Goal: Information Seeking & Learning: Learn about a topic

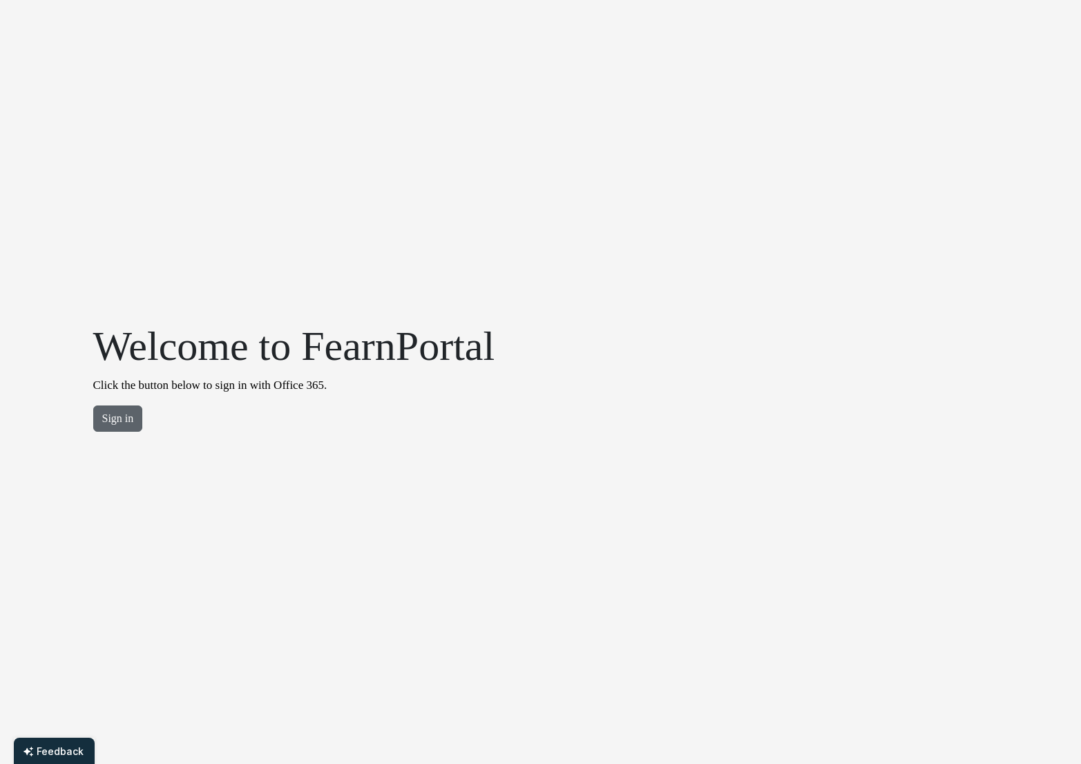
click at [104, 423] on button "Sign in" at bounding box center [118, 418] width 50 height 26
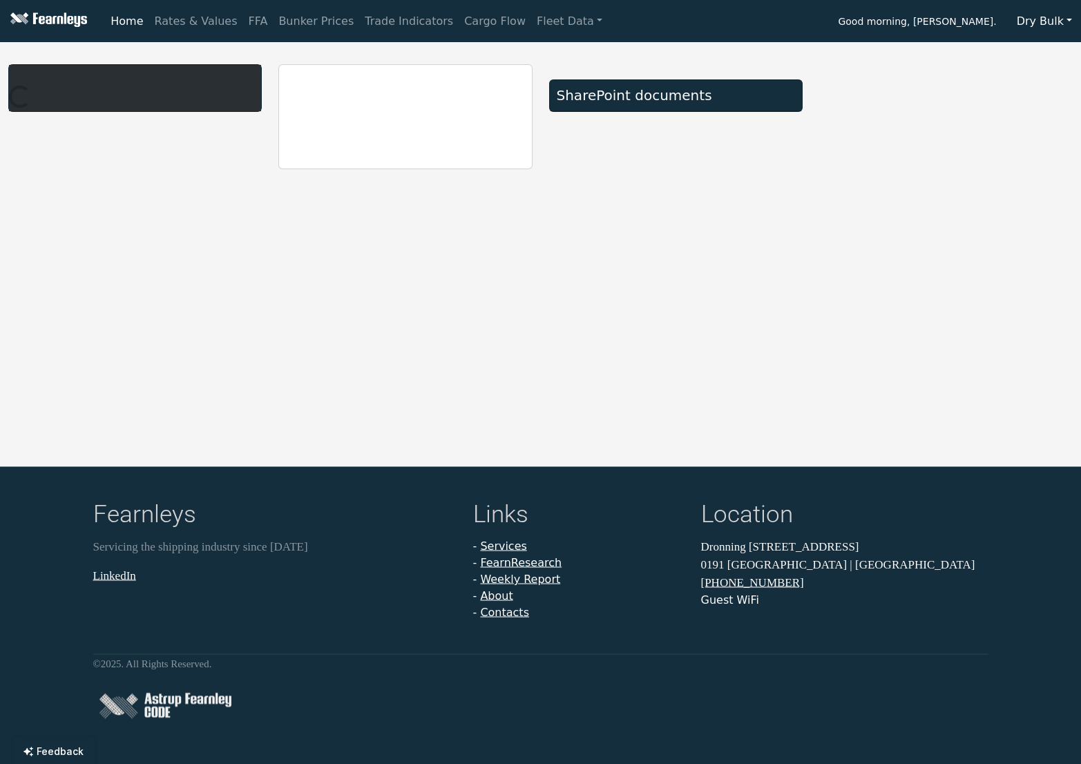
click at [1027, 14] on button "Dry Bulk" at bounding box center [1044, 21] width 73 height 26
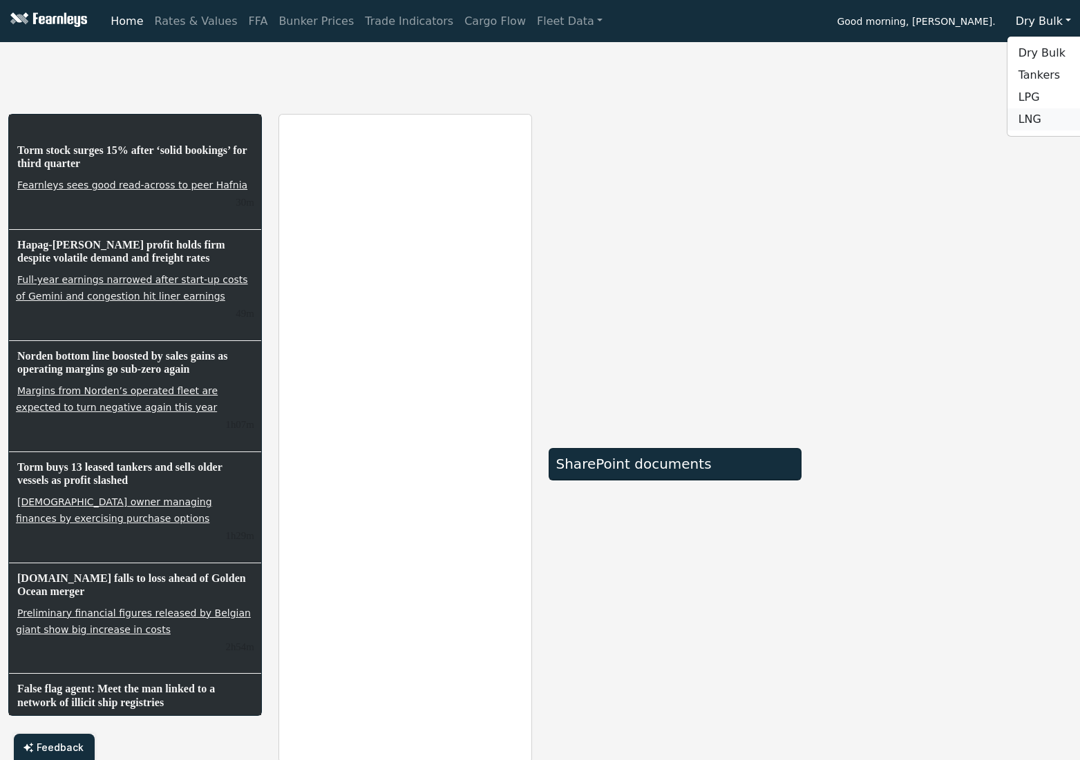
click at [1028, 116] on link "LNG" at bounding box center [1061, 119] width 109 height 22
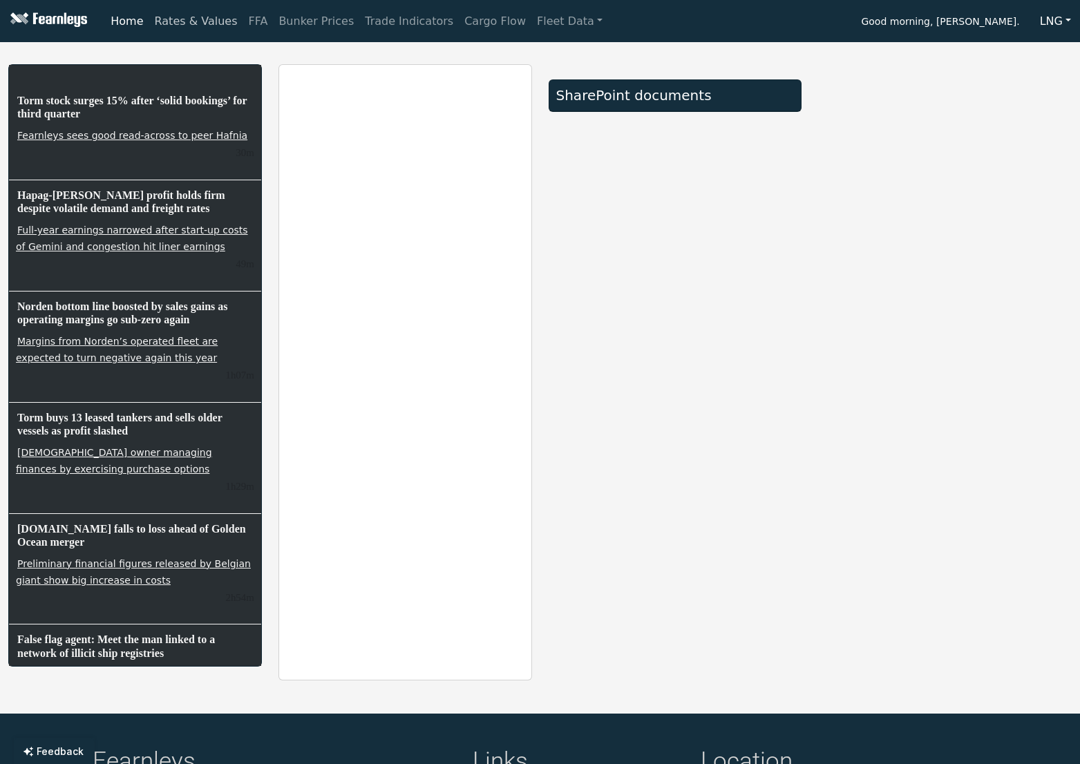
click at [191, 27] on link "Rates & Values" at bounding box center [196, 22] width 94 height 28
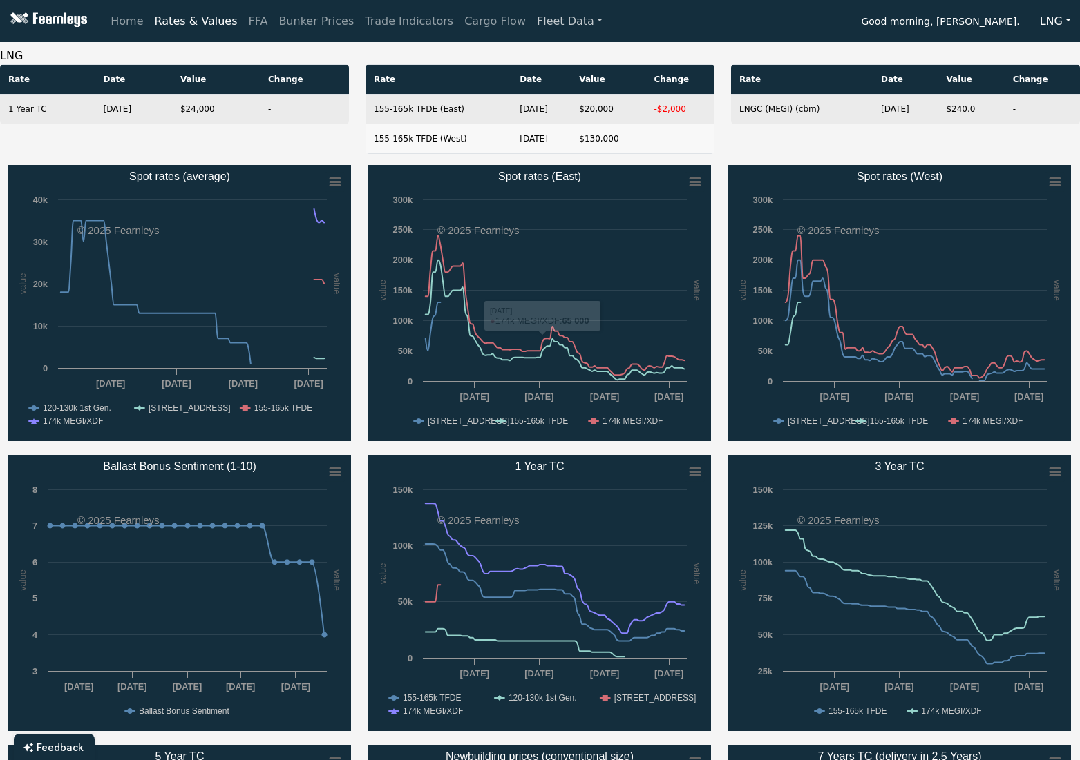
click at [537, 20] on link "Fleet Data" at bounding box center [569, 22] width 77 height 28
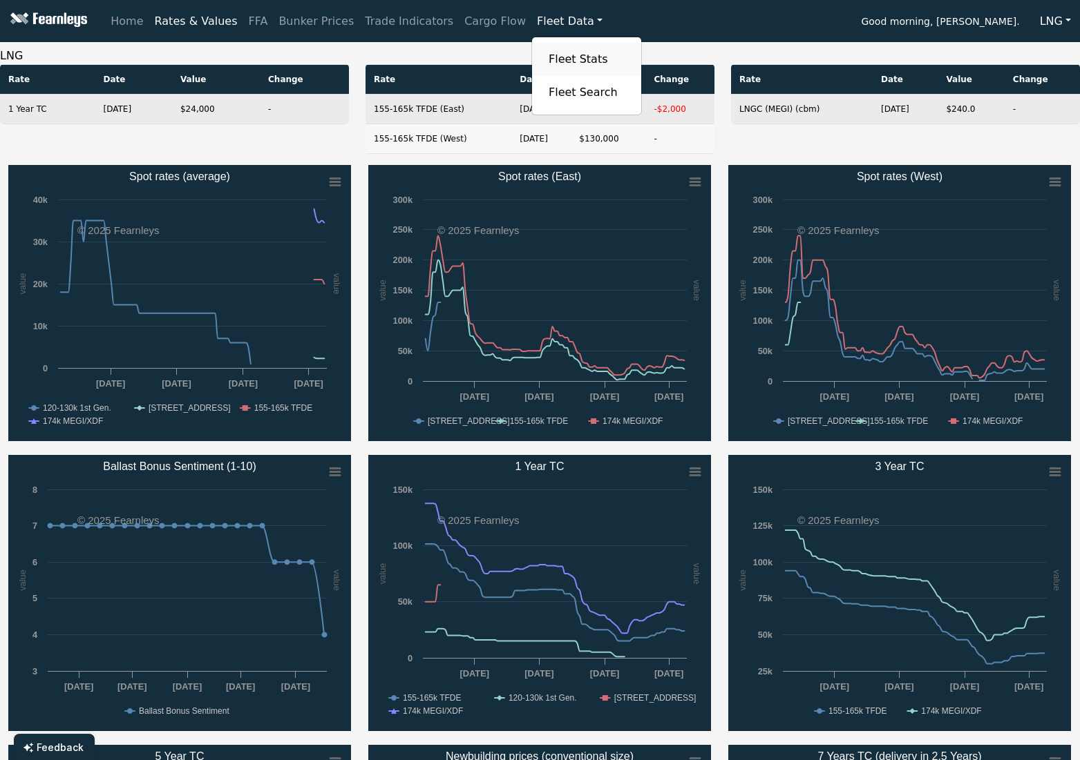
click at [543, 67] on link "Fleet Stats" at bounding box center [586, 60] width 87 height 28
